Goal: Task Accomplishment & Management: Complete application form

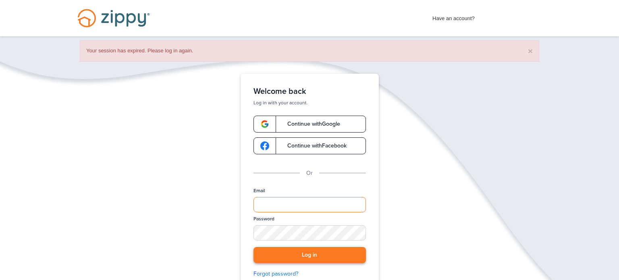
type input "**********"
click at [285, 253] on button "Log in" at bounding box center [310, 255] width 112 height 17
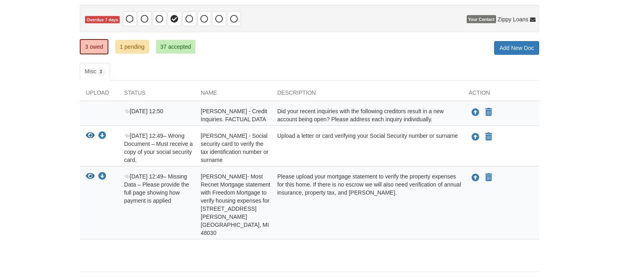
scroll to position [83, 0]
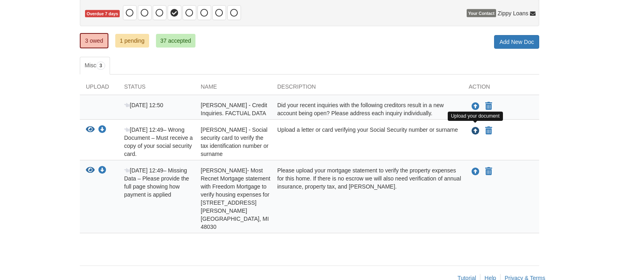
click at [472, 127] on icon "Upload Simon Sanchez - Social security card to verify the tax identification nu…" at bounding box center [476, 131] width 8 height 8
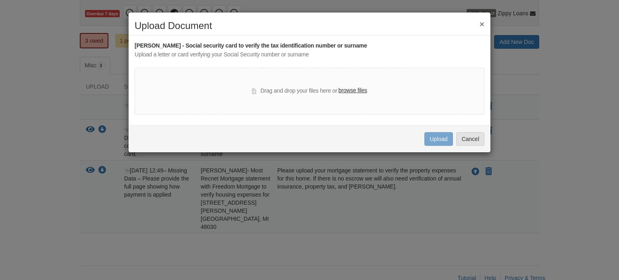
click at [366, 89] on label "browse files" at bounding box center [353, 90] width 29 height 9
click at [0, 0] on input "browse files" at bounding box center [0, 0] width 0 height 0
click at [464, 142] on button "Cancel" at bounding box center [470, 139] width 28 height 14
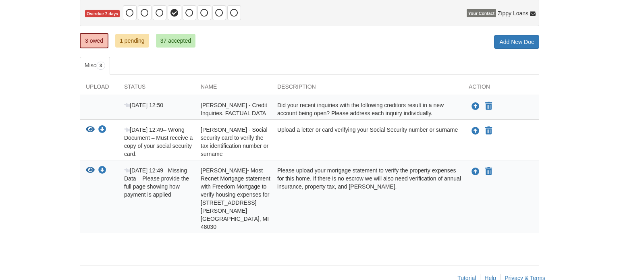
click at [579, 189] on body "ace.sgs@gmail.com Logout" at bounding box center [309, 107] width 619 height 381
click at [473, 132] on icon "Upload Simon Sanchez - Social security card to verify the tax identification nu…" at bounding box center [476, 131] width 8 height 8
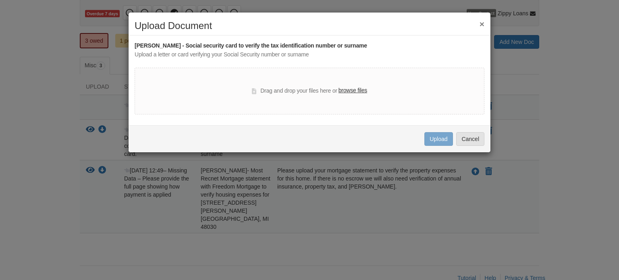
click at [352, 89] on label "browse files" at bounding box center [353, 90] width 29 height 9
click at [0, 0] on input "browse files" at bounding box center [0, 0] width 0 height 0
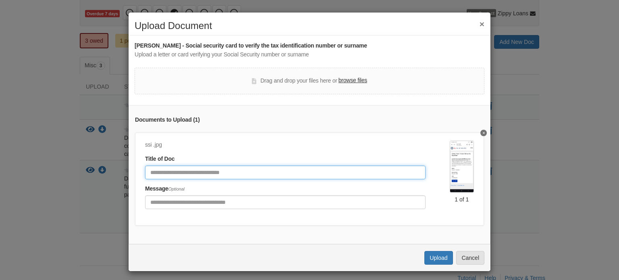
click at [208, 172] on input "Document Title" at bounding box center [285, 173] width 281 height 14
type input "**********"
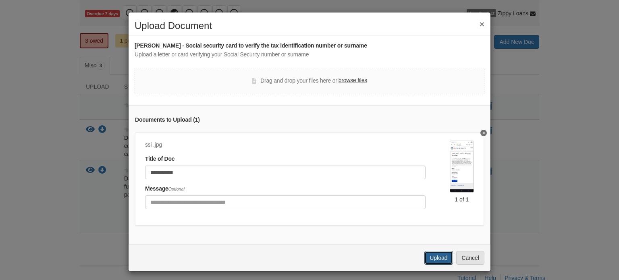
click at [437, 259] on button "Upload" at bounding box center [438, 258] width 28 height 14
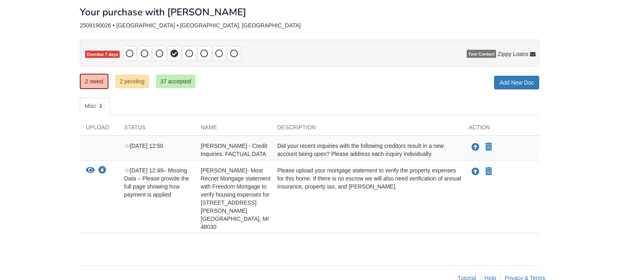
scroll to position [42, 0]
click at [476, 169] on icon "Upload Simon Sanchez- Most Recnet Mortgage statement with Freedom Mortgage to v…" at bounding box center [476, 172] width 8 height 8
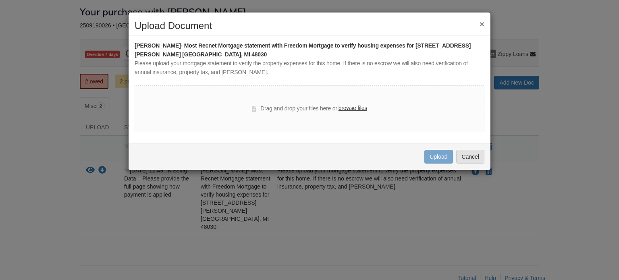
click at [351, 107] on label "browse files" at bounding box center [353, 108] width 29 height 9
click at [0, 0] on input "browse files" at bounding box center [0, 0] width 0 height 0
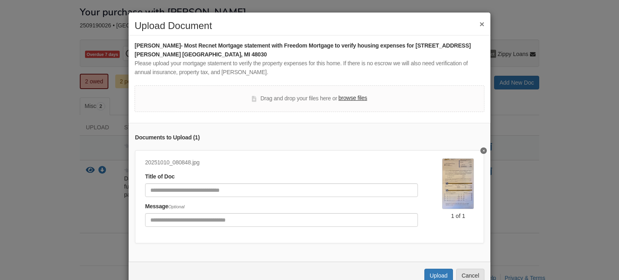
click at [612, 73] on div "× Upload Document Simon Sanchez- Most Recnet Mortgage statement with Freedom Mo…" at bounding box center [309, 140] width 619 height 280
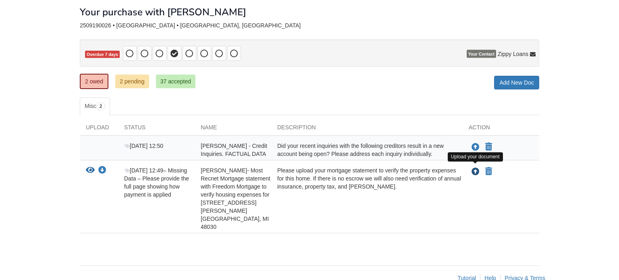
click at [474, 169] on icon "Upload Simon Sanchez- Most Recnet Mortgage statement with Freedom Mortgage to v…" at bounding box center [476, 172] width 8 height 8
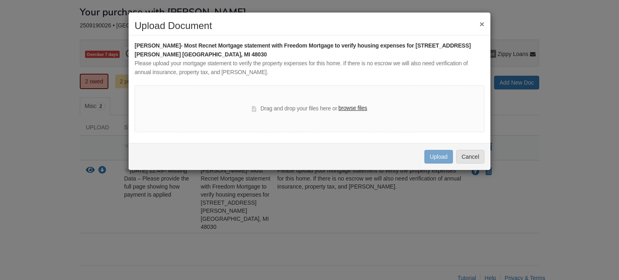
click at [351, 108] on label "browse files" at bounding box center [353, 108] width 29 height 9
click at [0, 0] on input "browse files" at bounding box center [0, 0] width 0 height 0
click at [349, 108] on label "browse files" at bounding box center [353, 108] width 29 height 9
click at [0, 0] on input "browse files" at bounding box center [0, 0] width 0 height 0
click at [460, 157] on button "Cancel" at bounding box center [470, 157] width 28 height 14
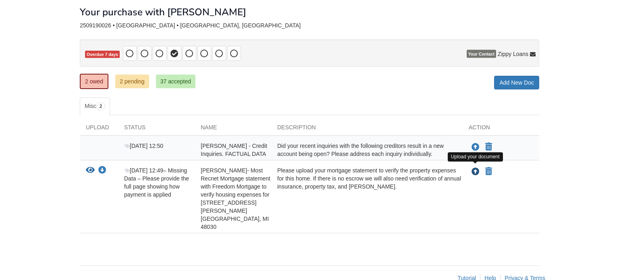
click at [474, 168] on icon "Upload Simon Sanchez- Most Recnet Mortgage statement with Freedom Mortgage to v…" at bounding box center [476, 172] width 8 height 8
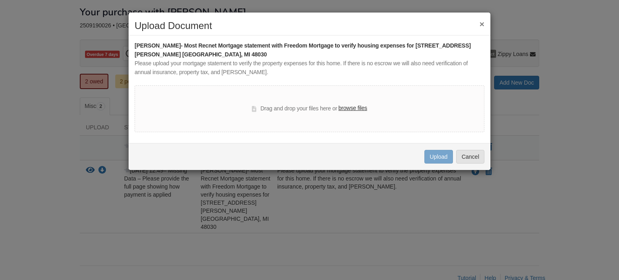
click at [349, 108] on label "browse files" at bounding box center [353, 108] width 29 height 9
click at [0, 0] on input "browse files" at bounding box center [0, 0] width 0 height 0
click at [351, 108] on label "browse files" at bounding box center [353, 108] width 29 height 9
click at [0, 0] on input "browse files" at bounding box center [0, 0] width 0 height 0
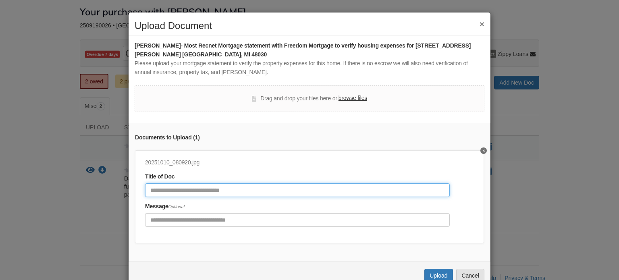
click at [279, 190] on input "Document Title" at bounding box center [297, 190] width 305 height 14
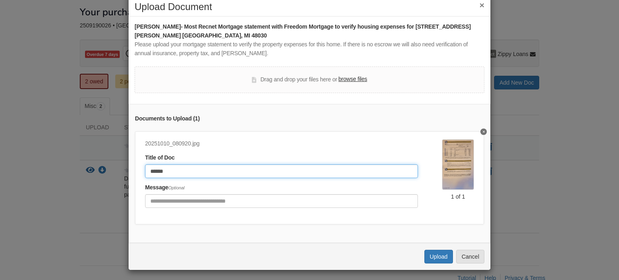
scroll to position [21, 0]
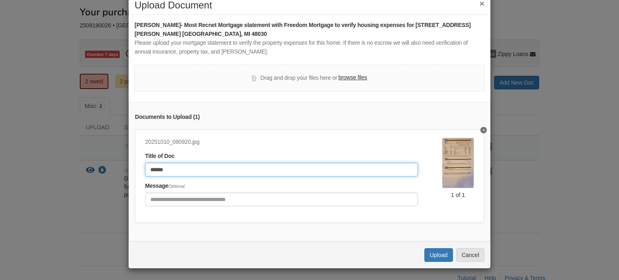
type input "******"
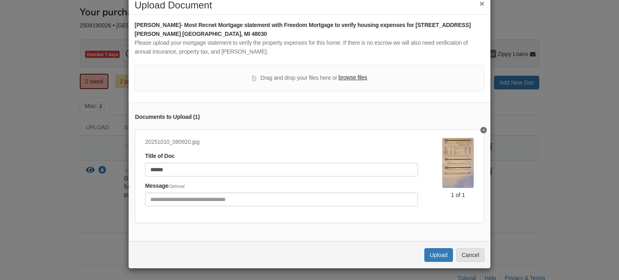
click at [347, 80] on label "browse files" at bounding box center [353, 77] width 29 height 9
click at [0, 0] on input "browse files" at bounding box center [0, 0] width 0 height 0
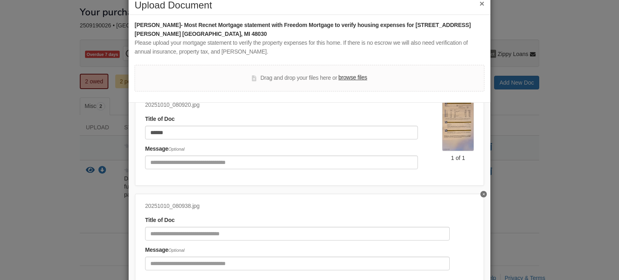
scroll to position [38, 0]
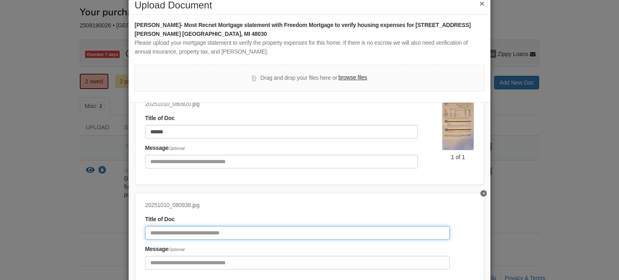
click at [259, 230] on input "Document Title" at bounding box center [297, 233] width 305 height 14
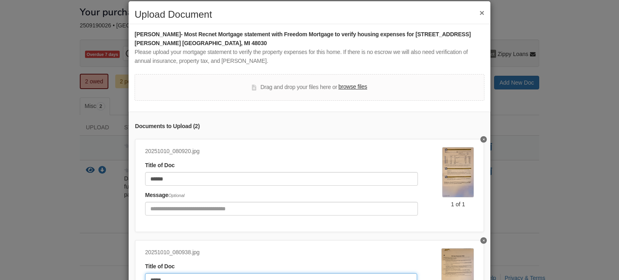
scroll to position [11, 0]
type input "*****"
click at [345, 87] on label "browse files" at bounding box center [353, 87] width 29 height 9
click at [0, 0] on input "browse files" at bounding box center [0, 0] width 0 height 0
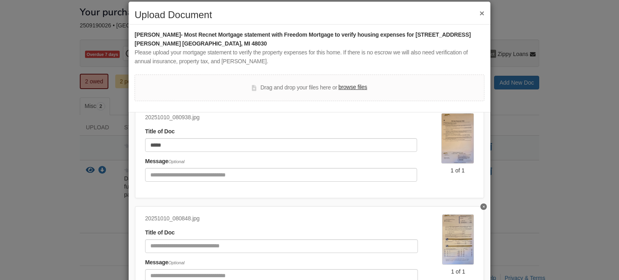
scroll to position [139, 0]
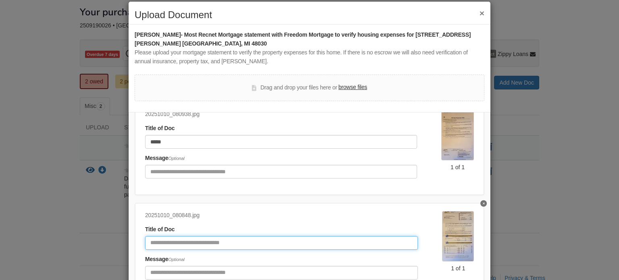
click at [268, 246] on input "Document Title" at bounding box center [281, 243] width 273 height 14
type input "******"
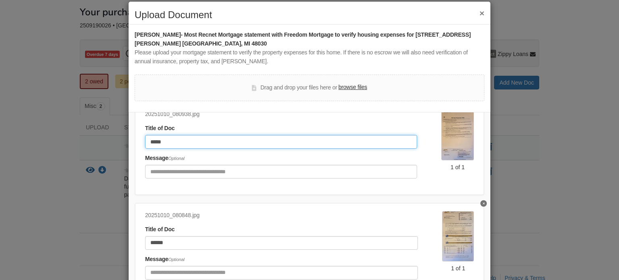
click at [163, 139] on input "*****" at bounding box center [281, 142] width 272 height 14
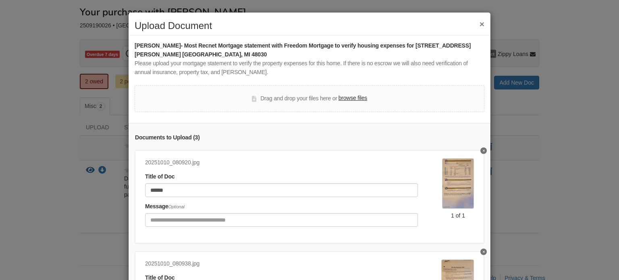
scroll to position [83, 0]
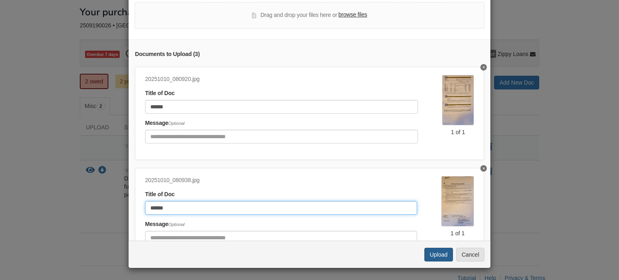
type input "******"
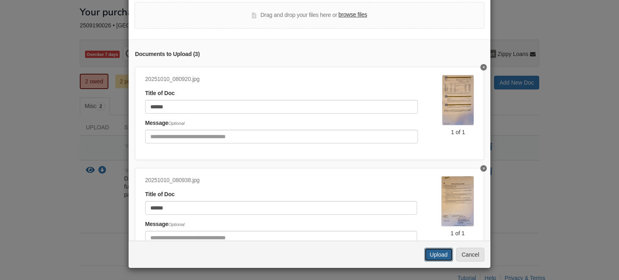
click at [440, 253] on button "Upload" at bounding box center [438, 255] width 28 height 14
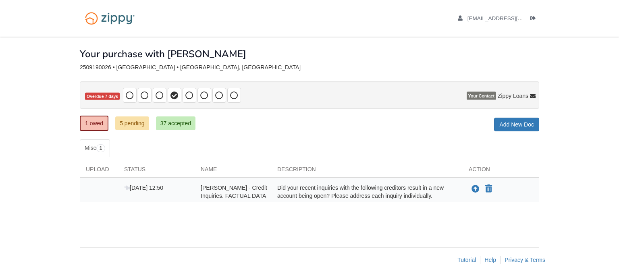
click at [415, 190] on div "Did your recent inquiries with the following creditors result in a new account …" at bounding box center [366, 192] width 191 height 16
click at [451, 194] on div "Did your recent inquiries with the following creditors result in a new account …" at bounding box center [366, 192] width 191 height 16
click at [423, 187] on div "Did your recent inquiries with the following creditors result in a new account …" at bounding box center [366, 192] width 191 height 16
click at [478, 184] on button "Upload your document" at bounding box center [476, 189] width 10 height 10
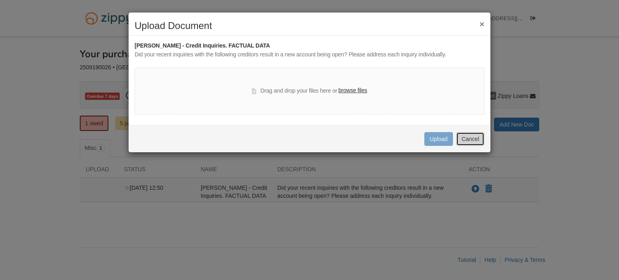
click at [468, 143] on button "Cancel" at bounding box center [470, 139] width 28 height 14
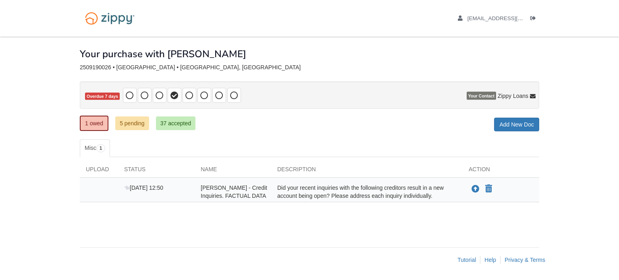
click at [172, 187] on div "Oct 8 12:50 Simon Sanchez - Credit Inquiries. FACTUAL DATA Did your recent inqu…" at bounding box center [309, 192] width 459 height 16
click at [139, 120] on link "5 pending" at bounding box center [132, 123] width 34 height 14
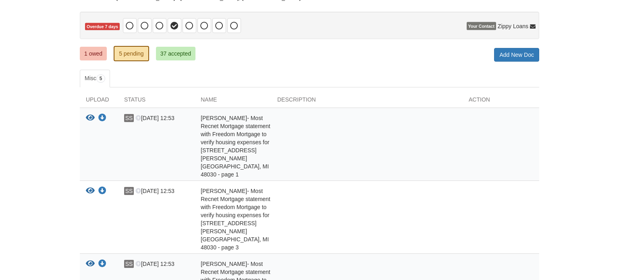
scroll to position [74, 0]
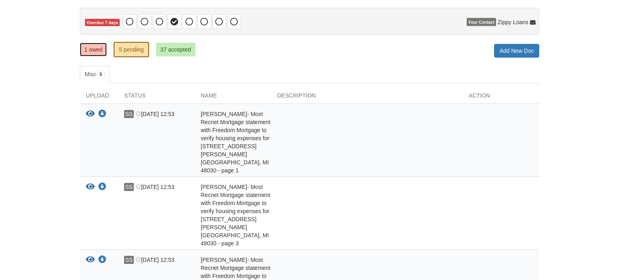
click at [85, 51] on link "1 owed" at bounding box center [93, 50] width 27 height 14
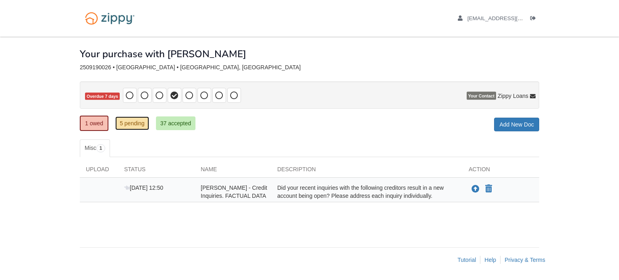
click at [121, 125] on link "5 pending" at bounding box center [132, 123] width 34 height 14
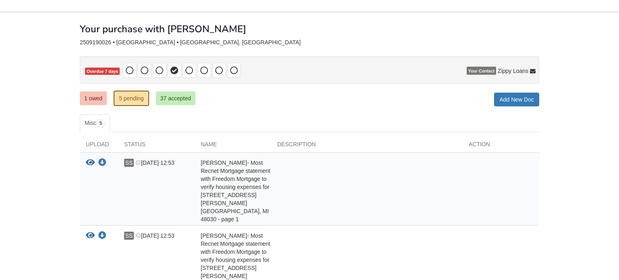
scroll to position [17, 0]
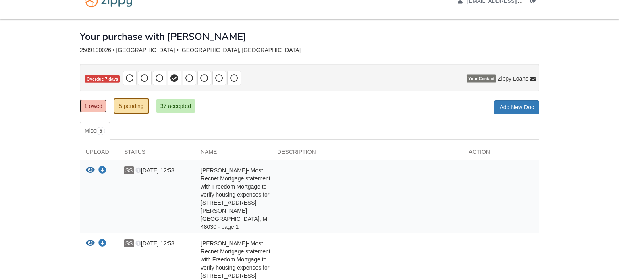
click at [93, 110] on link "1 owed" at bounding box center [93, 106] width 27 height 14
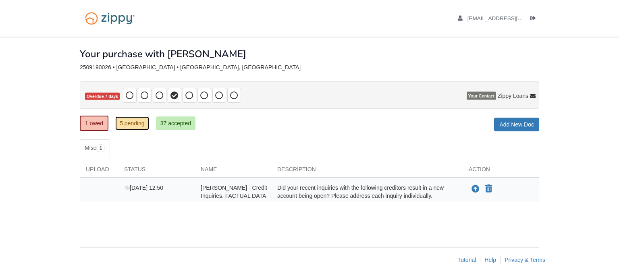
click at [127, 126] on link "5 pending" at bounding box center [132, 123] width 34 height 14
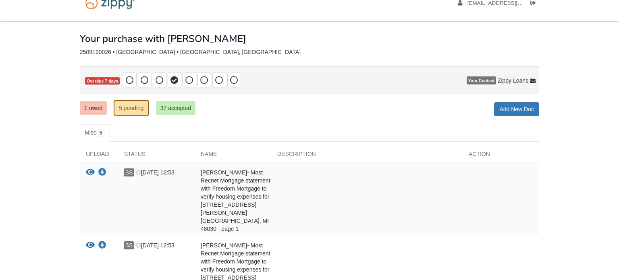
scroll to position [12, 0]
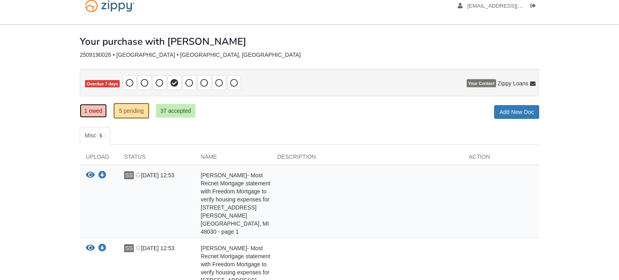
click at [87, 110] on link "1 owed" at bounding box center [93, 111] width 27 height 14
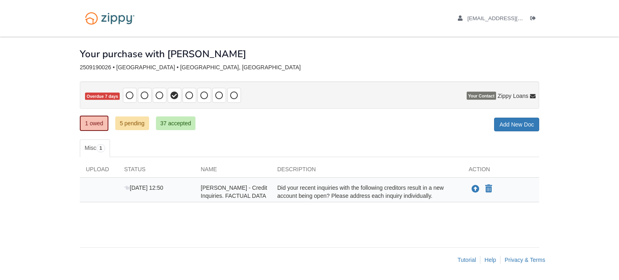
click at [178, 184] on div "[DATE] 12:50" at bounding box center [156, 192] width 77 height 16
click at [135, 126] on link "5 pending" at bounding box center [132, 123] width 34 height 14
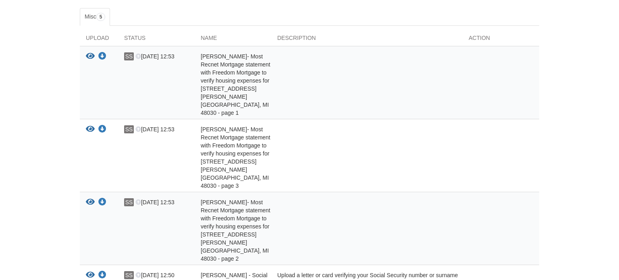
scroll to position [204, 0]
